Goal: Task Accomplishment & Management: Manage account settings

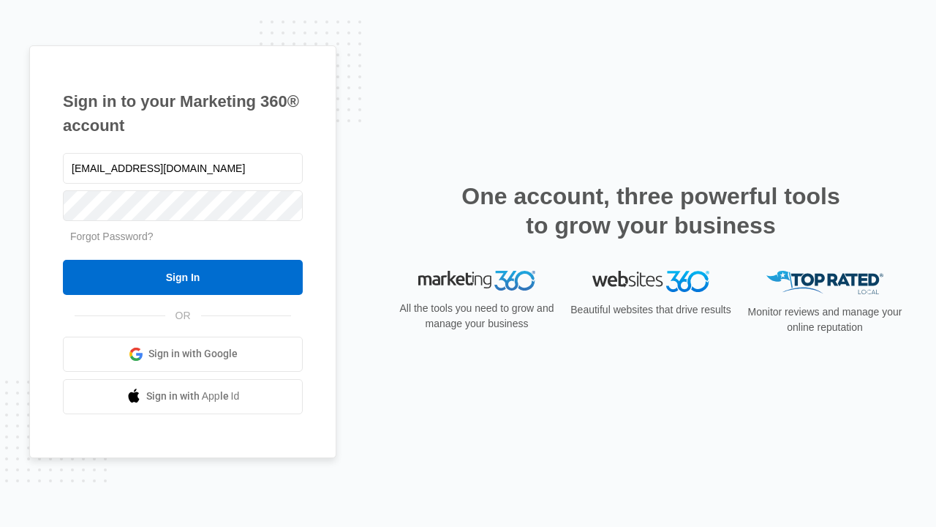
type input "dankie614@gmail.com"
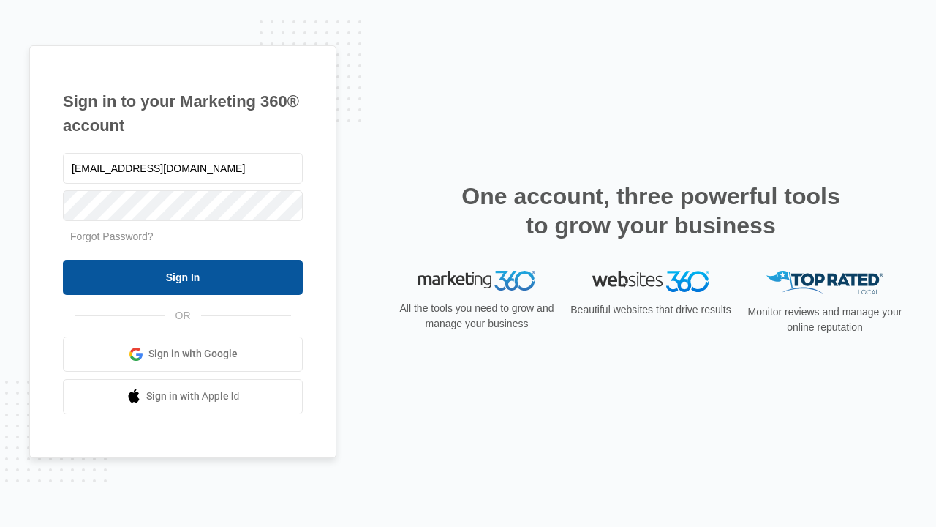
click at [183, 277] on input "Sign In" at bounding box center [183, 277] width 240 height 35
